Goal: Transaction & Acquisition: Purchase product/service

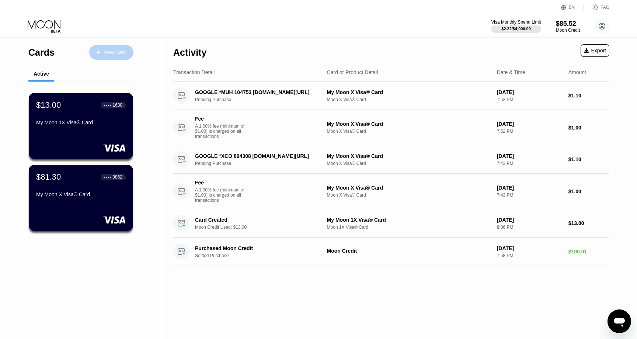
click at [107, 51] on div "New Card" at bounding box center [115, 52] width 23 height 6
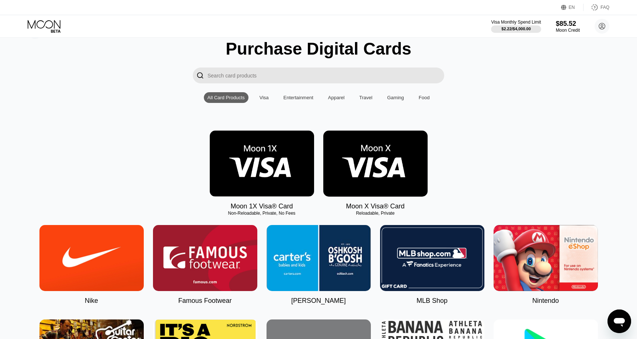
scroll to position [15, 0]
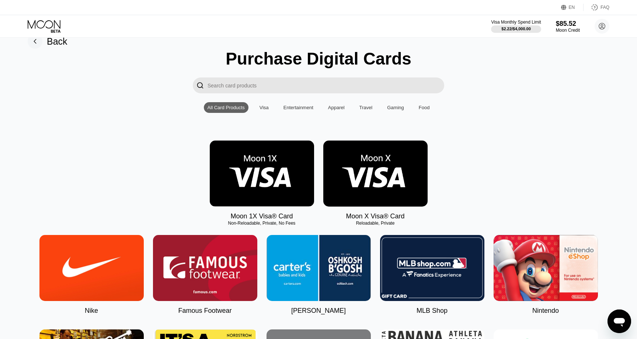
click at [267, 108] on div "Visa" at bounding box center [264, 108] width 9 height 6
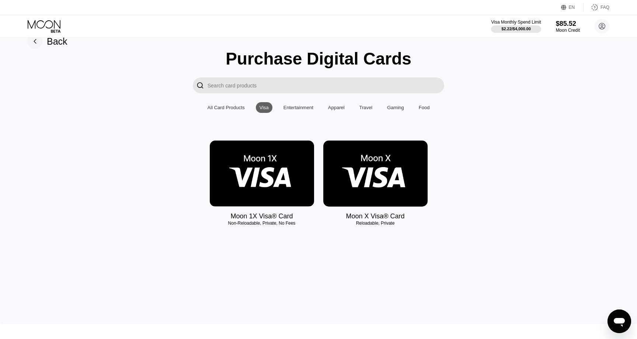
click at [346, 153] on img at bounding box center [375, 174] width 104 height 66
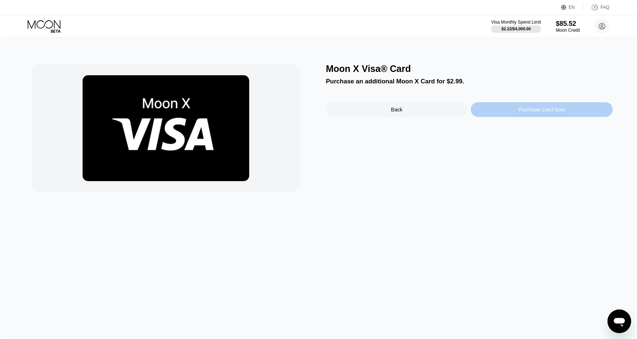
click at [496, 112] on div "Purchase Card Now" at bounding box center [542, 109] width 142 height 15
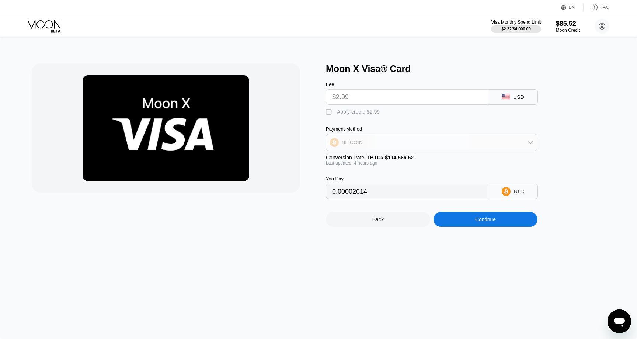
click at [523, 139] on div "BITCOIN" at bounding box center [431, 142] width 211 height 15
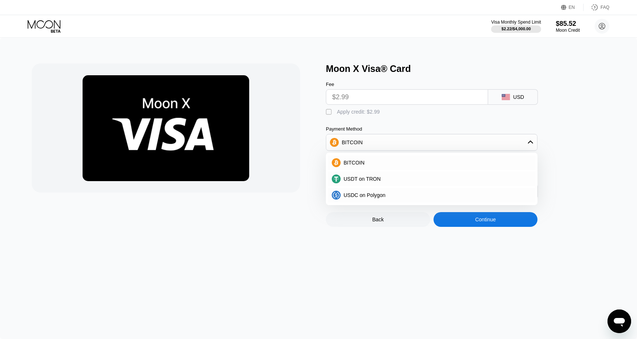
click at [228, 246] on div "Moon X Visa® Card Fee $2.99 USD  Apply credit: $2.99 Payment Method BITCOIN BI…" at bounding box center [318, 188] width 637 height 301
click at [572, 112] on div "Moon X Visa® Card Fee $2.99 USD  Apply credit: $2.99 Payment Method BITCOIN BI…" at bounding box center [469, 144] width 287 height 163
click at [529, 142] on icon at bounding box center [530, 142] width 5 height 3
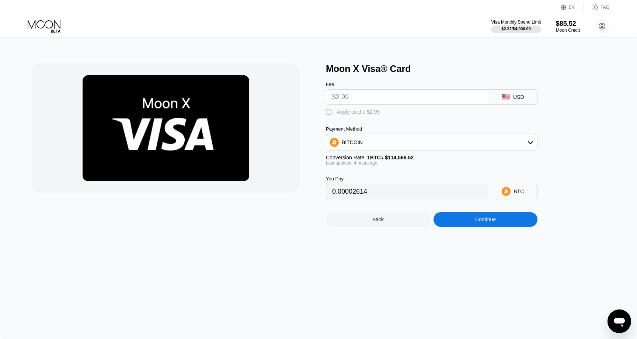
click at [328, 111] on div "" at bounding box center [329, 111] width 7 height 7
click at [327, 112] on div "" at bounding box center [329, 111] width 7 height 7
click at [369, 82] on div "Fee" at bounding box center [407, 85] width 162 height 6
click at [516, 92] on div "USD" at bounding box center [513, 96] width 50 height 15
click at [572, 101] on div "Moon X Visa® Card Fee $2.99 USD  Apply credit: $2.99 Payment Method BITCOIN Co…" at bounding box center [469, 144] width 287 height 163
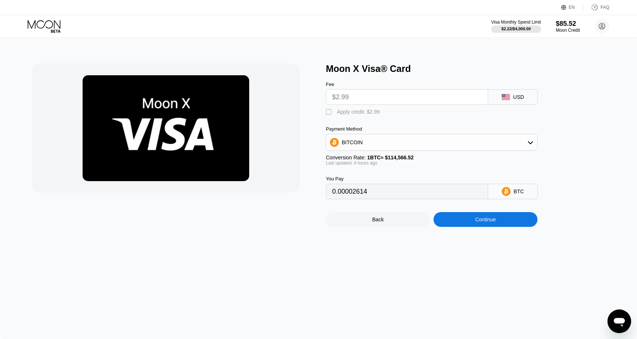
click at [358, 112] on div "Apply credit: $2.99" at bounding box center [358, 112] width 43 height 6
type input "0"
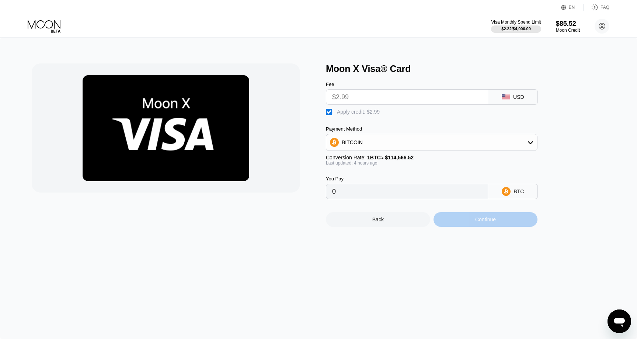
click at [478, 218] on div "Continue" at bounding box center [485, 219] width 21 height 6
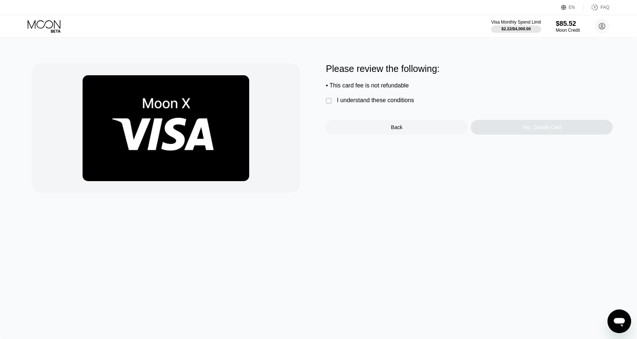
click at [346, 101] on div "I understand these conditions" at bounding box center [375, 100] width 77 height 7
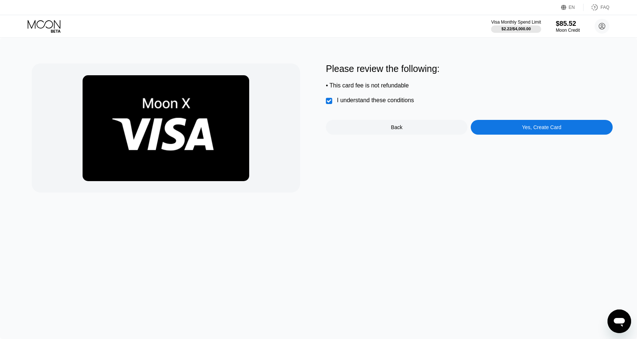
click at [526, 132] on div "Yes, Create Card" at bounding box center [542, 127] width 142 height 15
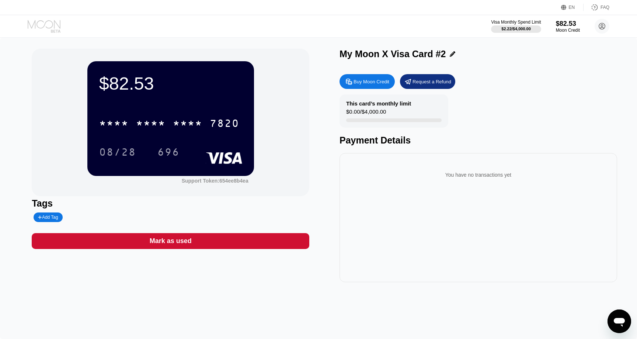
click at [49, 23] on icon at bounding box center [45, 26] width 34 height 13
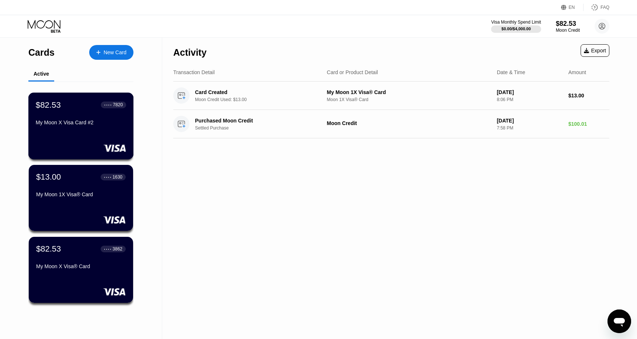
click at [84, 138] on div "$82.53 ● ● ● ● 7820 My Moon X Visa Card #2" at bounding box center [80, 126] width 105 height 67
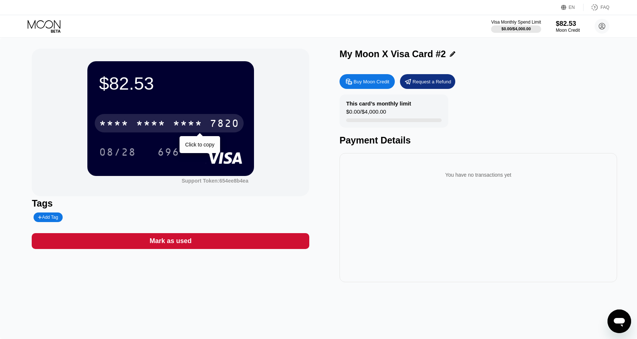
click at [196, 124] on div "* * * *" at bounding box center [188, 124] width 30 height 12
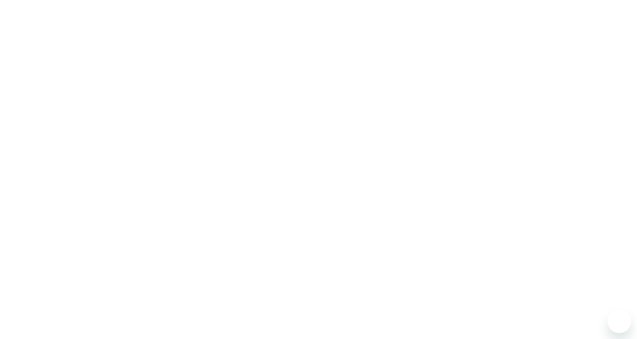
click at [410, 238] on div at bounding box center [318, 169] width 637 height 339
